Goal: Information Seeking & Learning: Learn about a topic

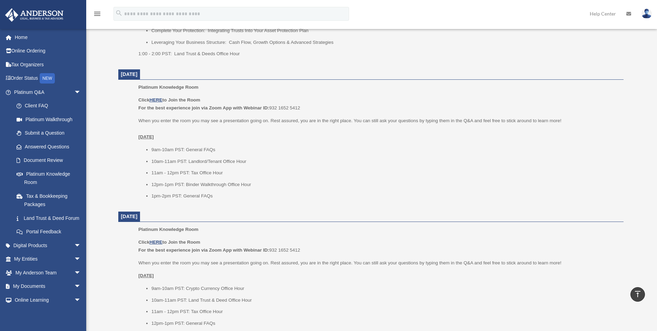
scroll to position [387, 0]
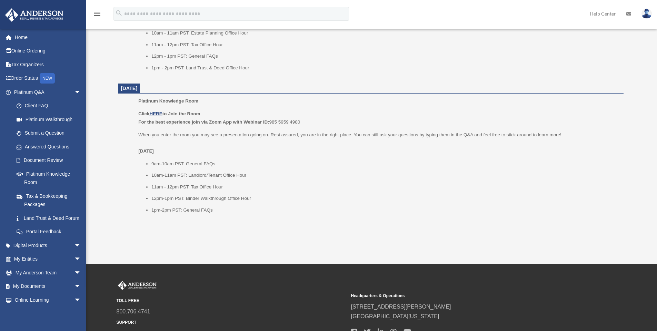
scroll to position [777, 0]
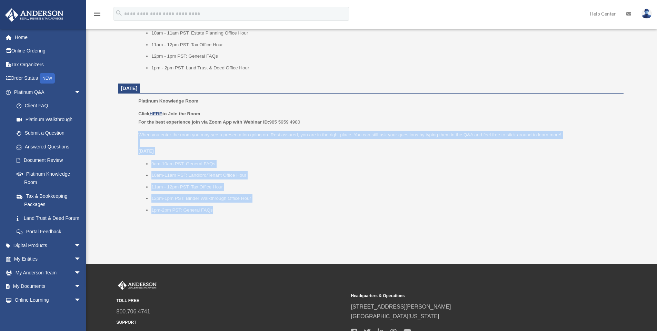
drag, startPoint x: 249, startPoint y: 135, endPoint x: 302, endPoint y: 233, distance: 111.5
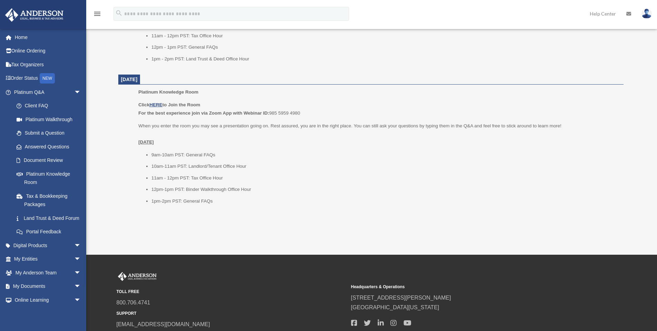
scroll to position [765, 0]
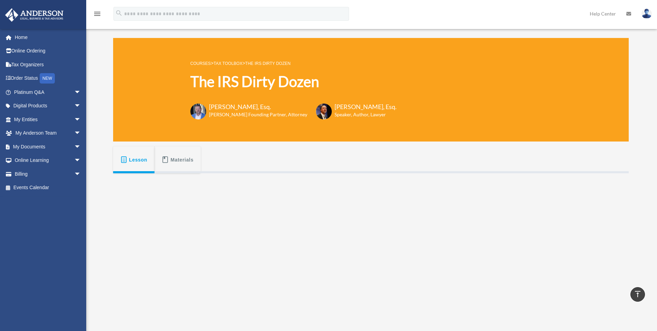
scroll to position [138, 0]
